Goal: Use online tool/utility: Utilize a website feature to perform a specific function

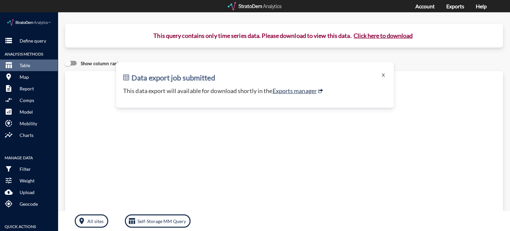
click button "X"
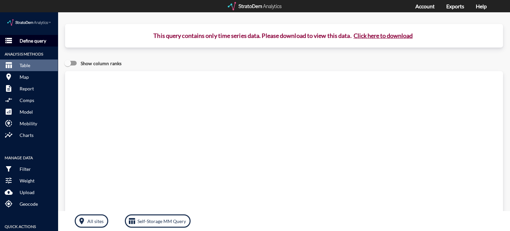
click p "Define query"
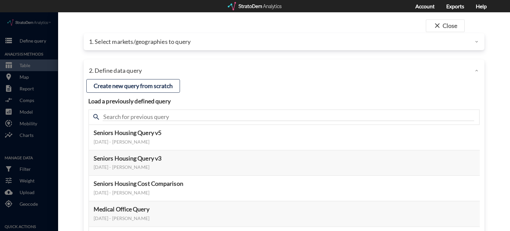
click p "1. Select markets/geographies to query"
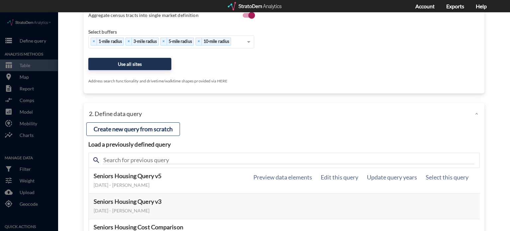
scroll to position [366, 0]
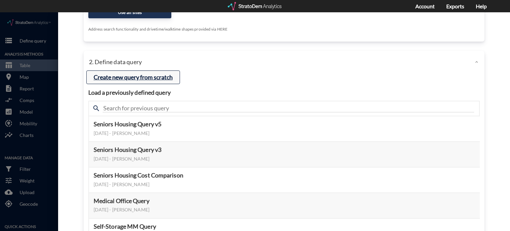
click button "Create new query from scratch"
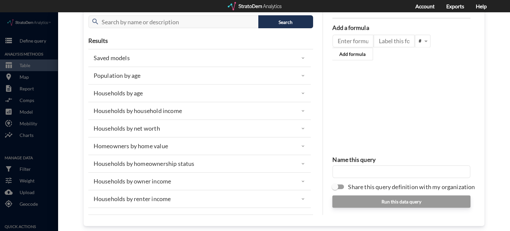
scroll to position [33, 0]
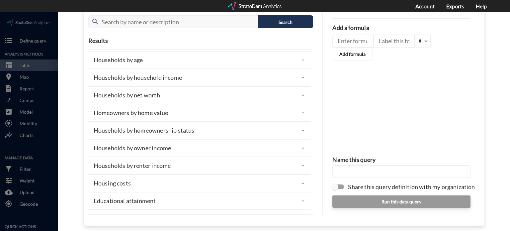
click p "Households by net worth"
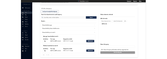
scroll to position [66, 0]
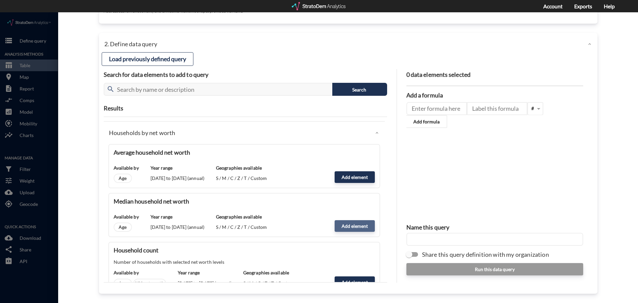
click button "Add element"
type input "NW_DYNAMICS"
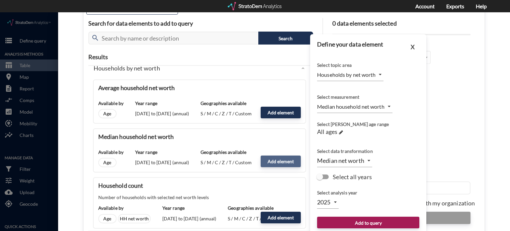
scroll to position [450, 0]
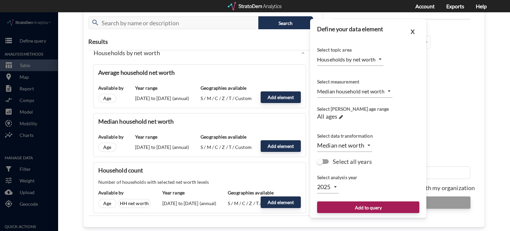
click body "/vantagepoint/us/-1 storage Define query Analysis Methods table_chart Table roo…"
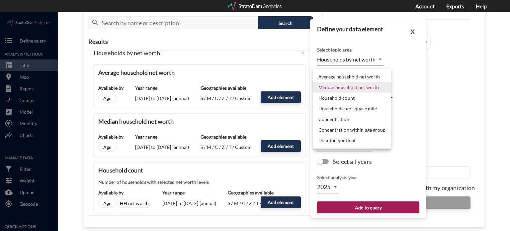
click div
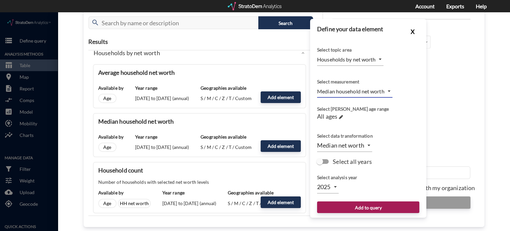
drag, startPoint x: 408, startPoint y: 11, endPoint x: 401, endPoint y: 14, distance: 7.0
click button "X"
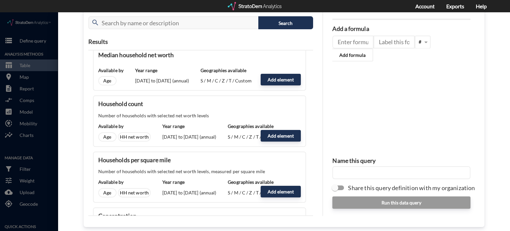
scroll to position [112, 0]
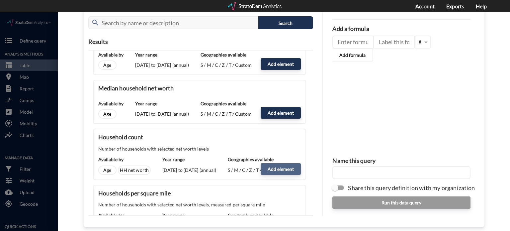
click button "Add element"
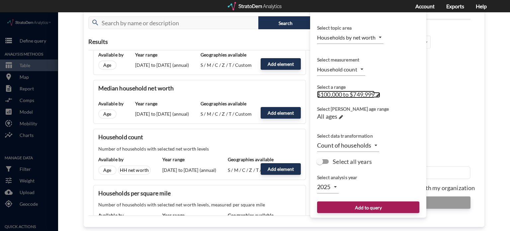
click span "$100,000 to $749,999"
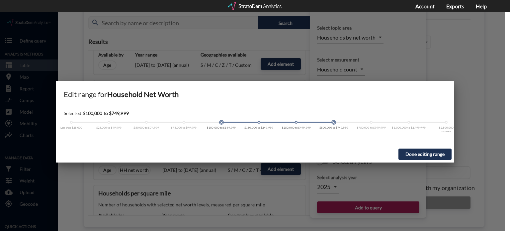
click div
click button "Done editing range"
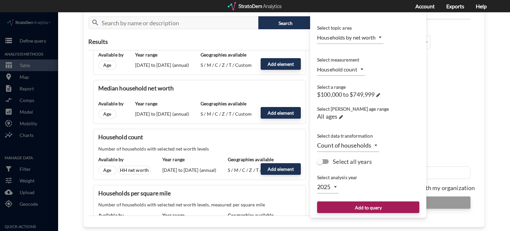
click div "Average household net worth Available by Age Year range [DATE] to [DATE] (annua…"
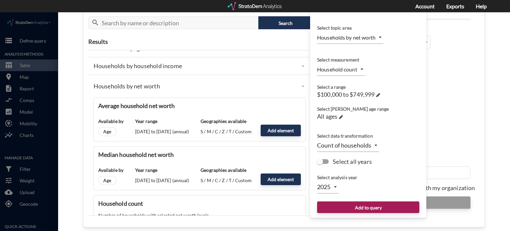
scroll to position [13, 0]
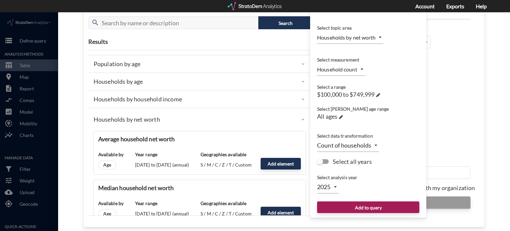
click div "Households by net worth"
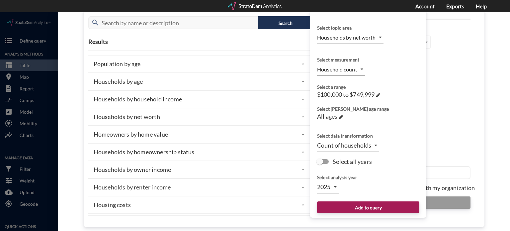
click div "Households by net worth"
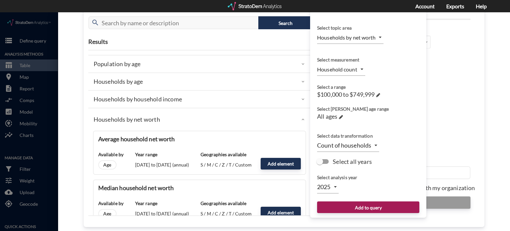
scroll to position [46, 0]
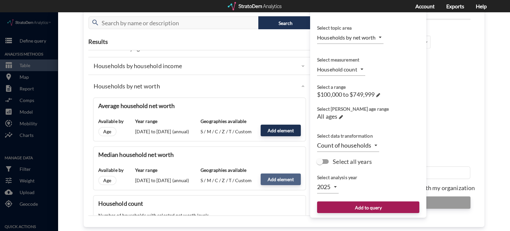
click button "Add element"
click div "Define your data element Select topic area Households by net worth NW_DYNAMICS …"
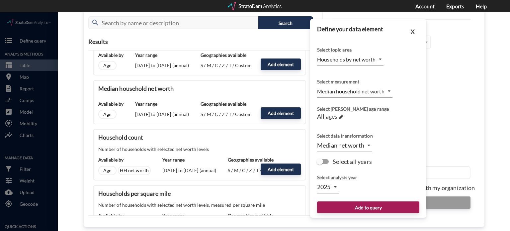
scroll to position [112, 0]
click button "Add element"
type input "COUNT"
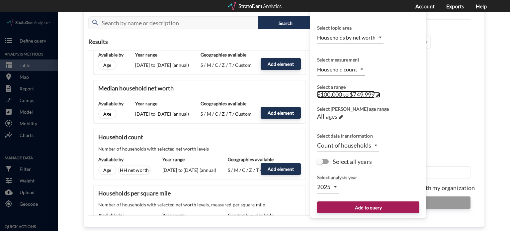
click span "$100,000 to $749,999"
